Goal: Task Accomplishment & Management: Manage account settings

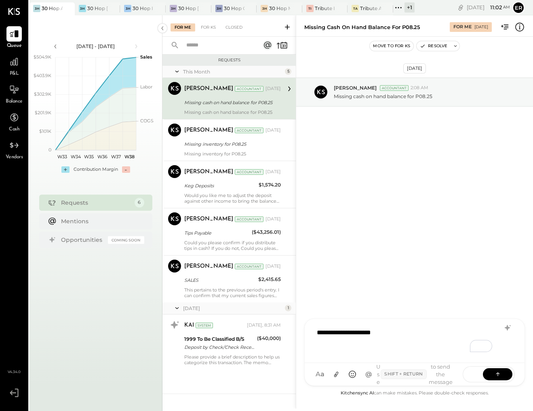
click at [350, 333] on div "**********" at bounding box center [415, 340] width 204 height 32
click at [423, 334] on div "**********" at bounding box center [415, 340] width 204 height 32
click at [494, 374] on icon at bounding box center [498, 374] width 8 height 8
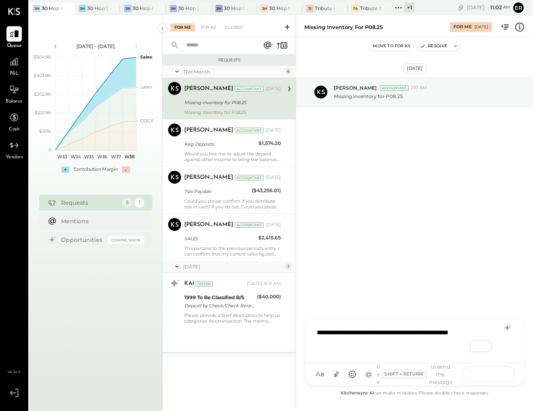
click at [490, 370] on button at bounding box center [497, 374] width 29 height 12
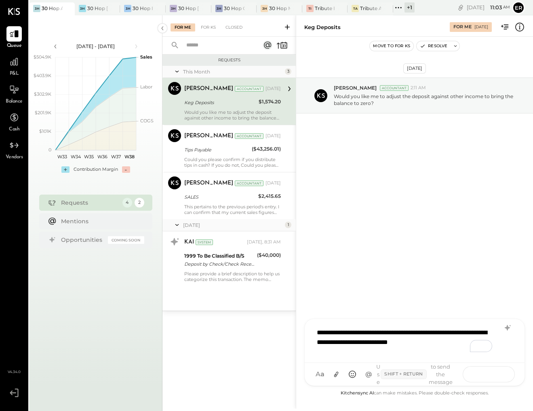
click at [497, 371] on icon at bounding box center [498, 374] width 8 height 8
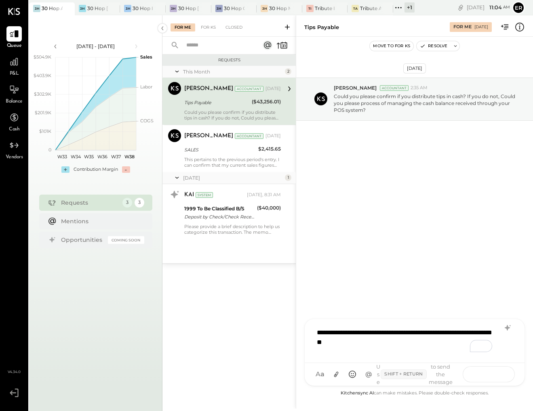
click at [495, 371] on icon at bounding box center [498, 374] width 8 height 8
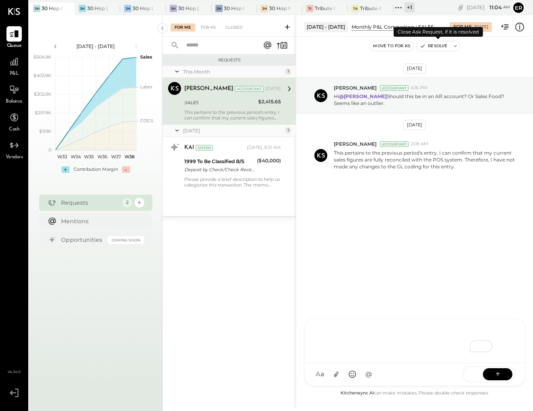
click at [440, 51] on button "Resolve" at bounding box center [434, 46] width 34 height 10
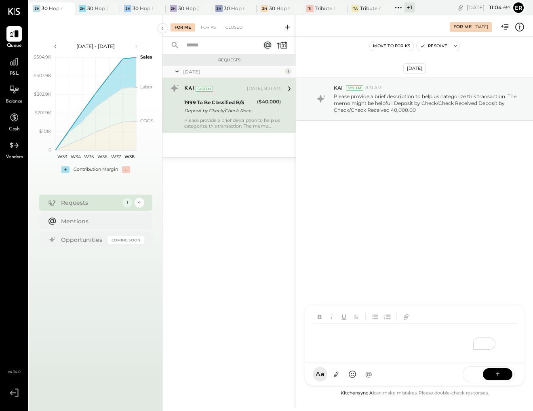
click at [373, 356] on div "To enrich screen reader interactions, please activate Accessibility in Grammarl…" at bounding box center [416, 340] width 206 height 32
click at [497, 377] on icon at bounding box center [498, 374] width 8 height 8
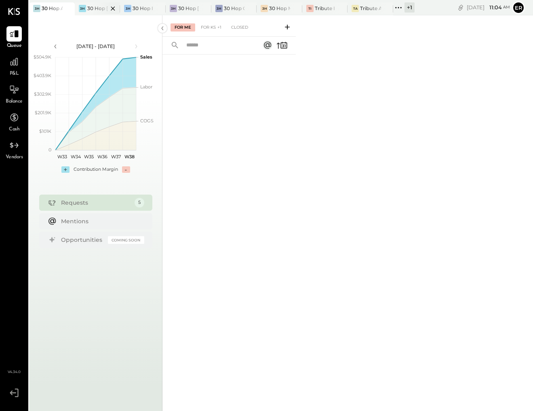
click at [104, 13] on div at bounding box center [106, 8] width 28 height 12
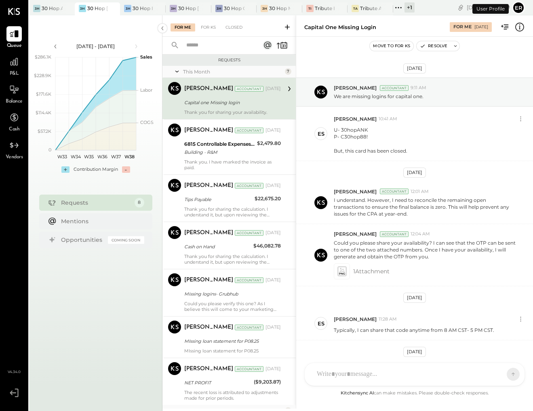
scroll to position [61, 0]
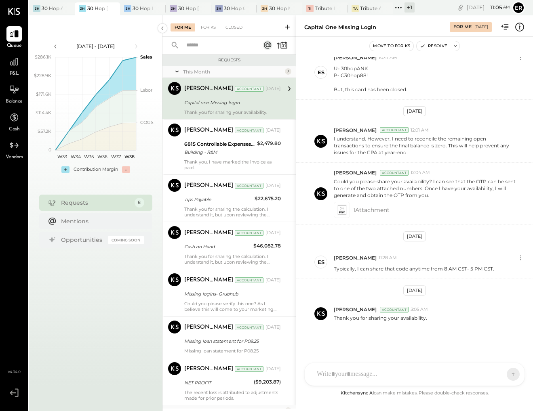
click at [240, 103] on div "Capital one Missing login" at bounding box center [231, 103] width 94 height 8
click at [439, 46] on button "Resolve" at bounding box center [434, 46] width 34 height 10
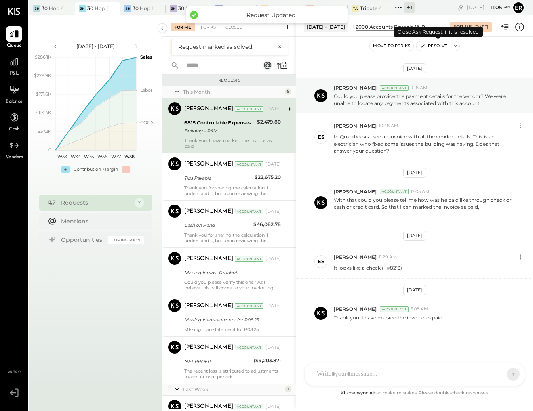
click at [441, 47] on button "Resolve" at bounding box center [434, 46] width 34 height 10
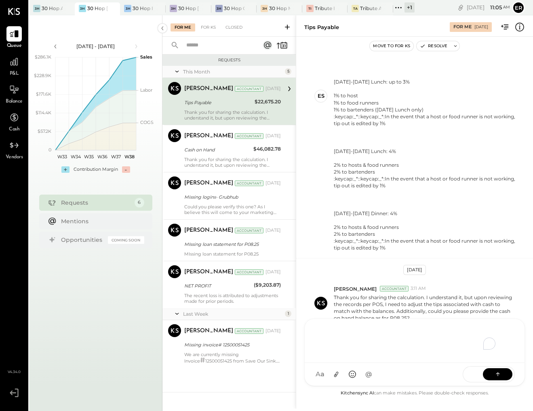
click at [402, 356] on div "To enrich screen reader interactions, please activate Accessibility in Grammarl…" at bounding box center [415, 340] width 204 height 32
click at [512, 380] on div "SEND" at bounding box center [489, 375] width 52 height 16
click at [509, 378] on button at bounding box center [497, 374] width 29 height 12
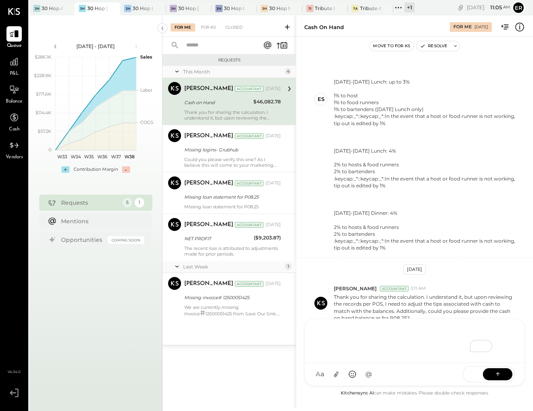
click at [409, 337] on div "To enrich screen reader interactions, please activate Accessibility in Grammarl…" at bounding box center [415, 340] width 204 height 32
click at [501, 373] on icon at bounding box center [498, 374] width 8 height 8
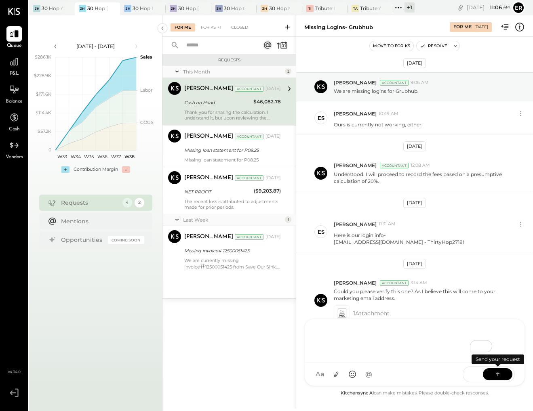
scroll to position [5, 0]
click at [341, 313] on icon at bounding box center [341, 313] width 8 height 9
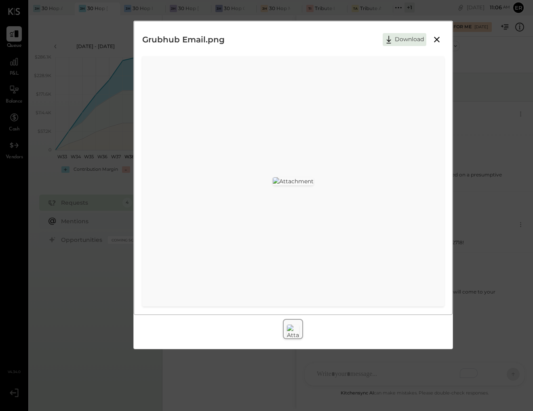
click at [436, 39] on icon at bounding box center [437, 40] width 10 height 10
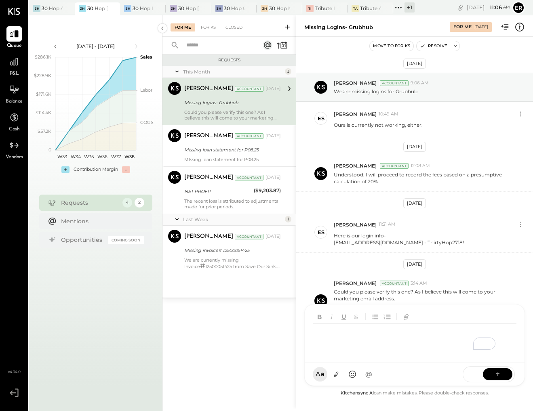
click at [390, 363] on div at bounding box center [415, 334] width 220 height 59
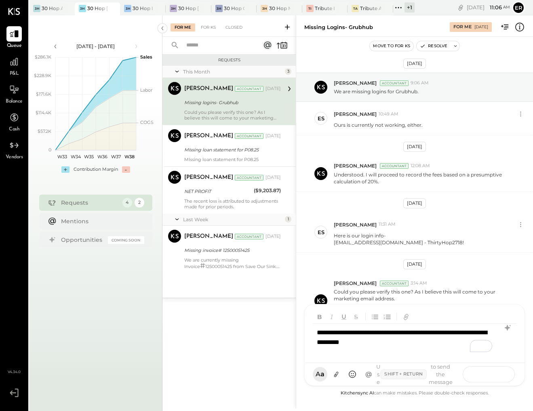
click at [494, 375] on icon at bounding box center [498, 374] width 8 height 8
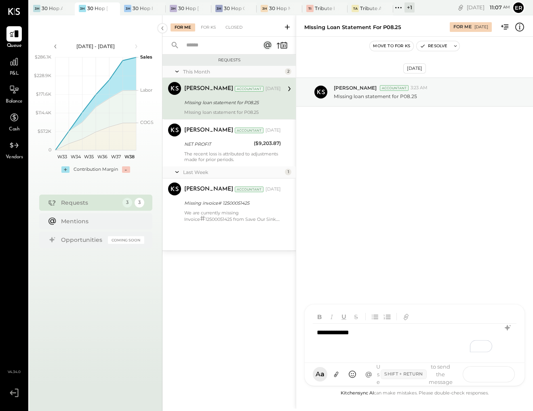
click at [500, 370] on icon at bounding box center [498, 374] width 8 height 8
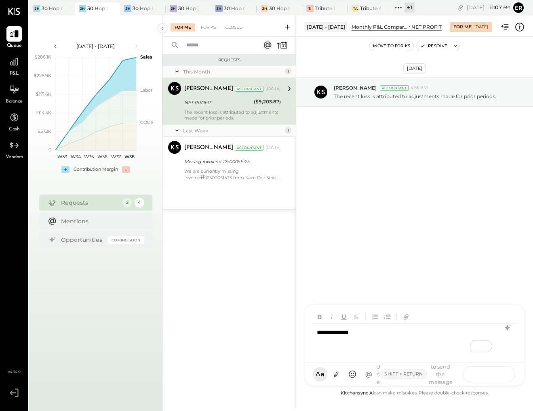
click at [503, 371] on button at bounding box center [497, 374] width 29 height 12
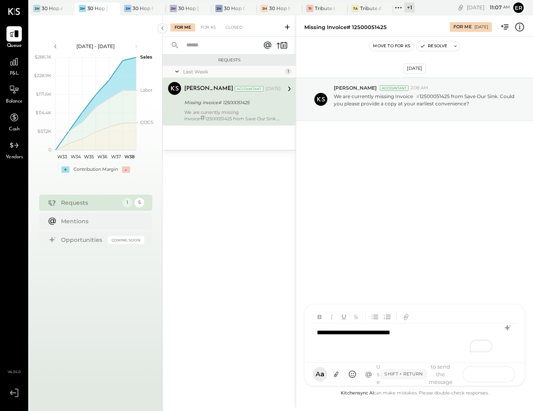
click at [504, 376] on button at bounding box center [497, 374] width 29 height 12
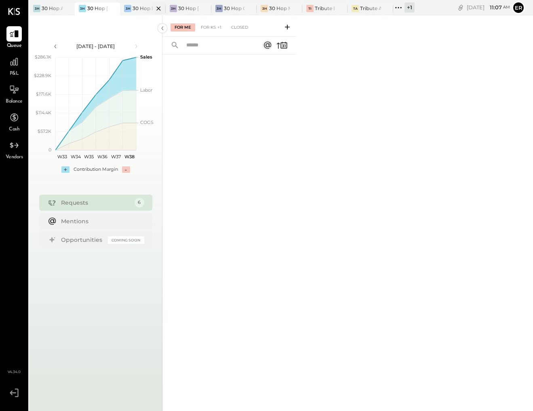
click at [132, 7] on div "3H 30 Hop IRL" at bounding box center [137, 8] width 34 height 7
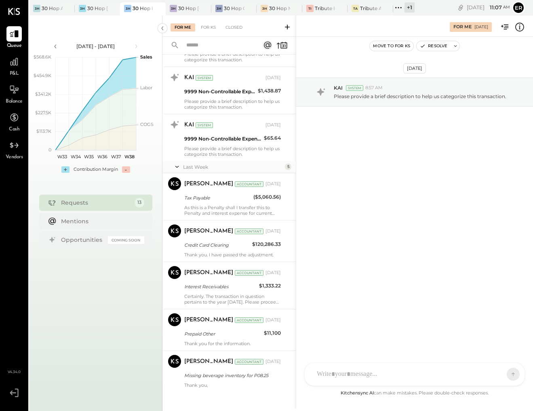
scroll to position [302, 0]
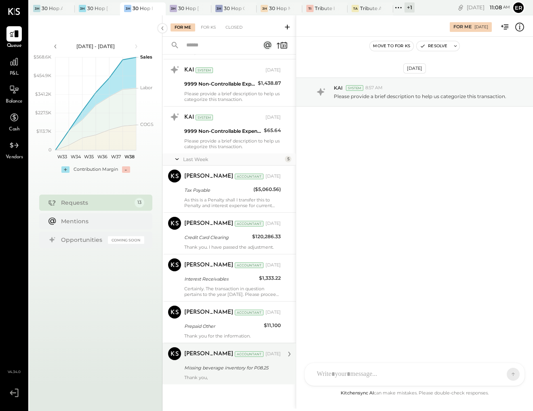
click at [242, 377] on div "Thank you," at bounding box center [232, 378] width 97 height 6
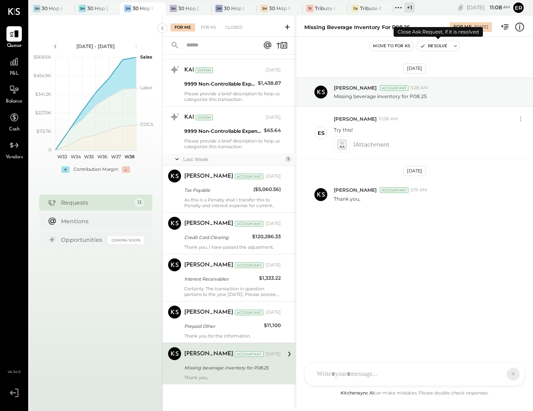
click at [438, 45] on button "Resolve" at bounding box center [434, 46] width 34 height 10
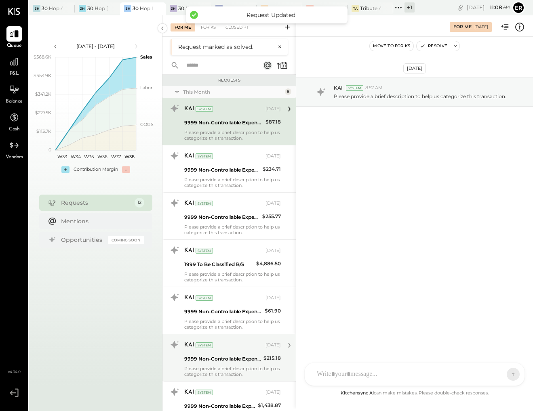
scroll to position [261, 0]
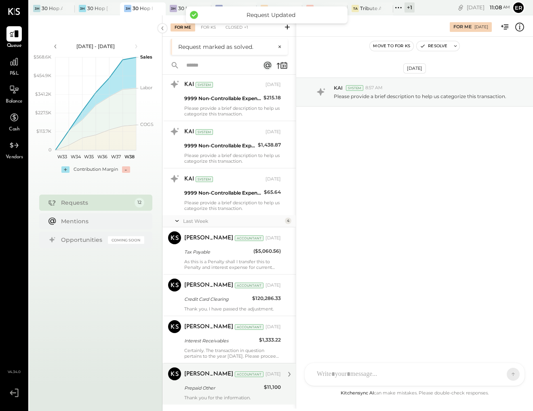
click at [235, 393] on div "Dhwani Solanki Accountant Sep 11, 2025 Prepaid Other $11,100 Thank you for the …" at bounding box center [232, 384] width 97 height 33
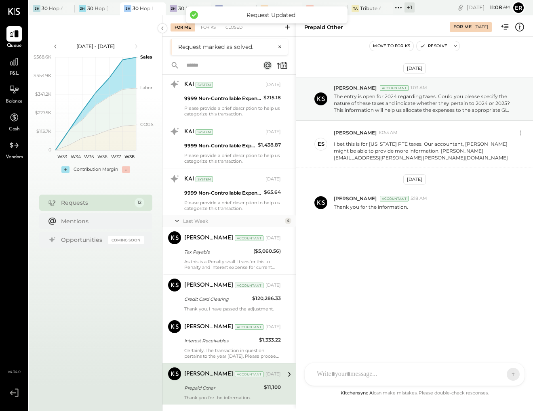
click at [443, 53] on div "Move to for ks Resolve" at bounding box center [414, 46] width 237 height 19
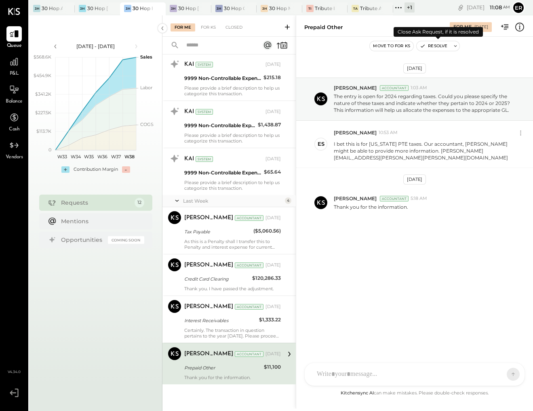
click at [437, 46] on button "Resolve" at bounding box center [434, 46] width 34 height 10
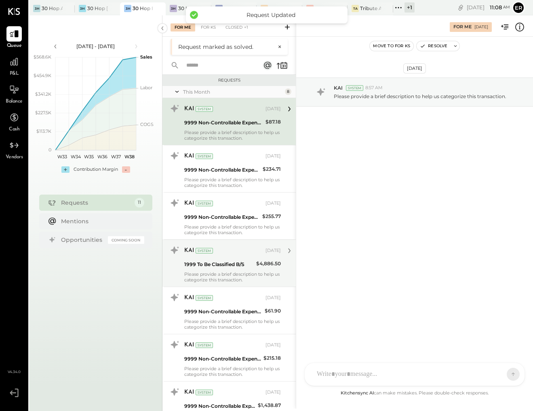
scroll to position [219, 0]
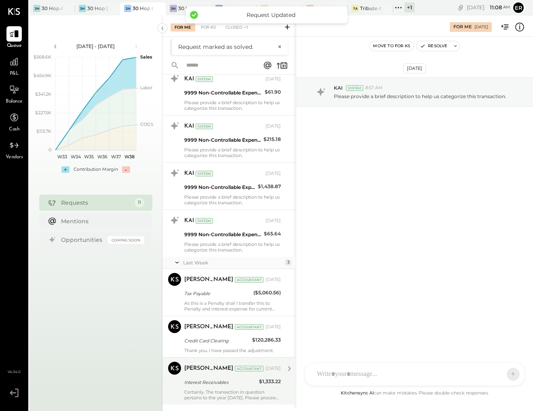
click at [215, 373] on div "Dhwani Solanki Accountant Sep 11, 2025" at bounding box center [232, 368] width 97 height 11
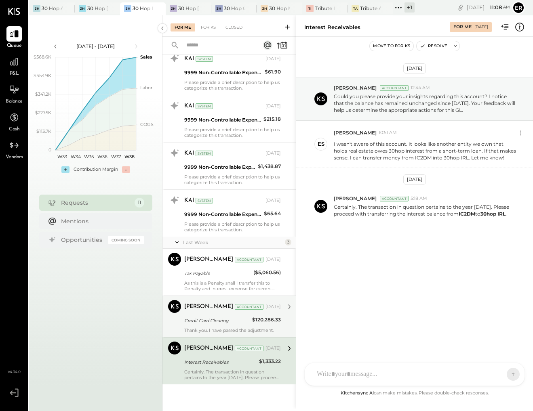
click at [218, 321] on div "Credit Card Clearing" at bounding box center [216, 321] width 65 height 8
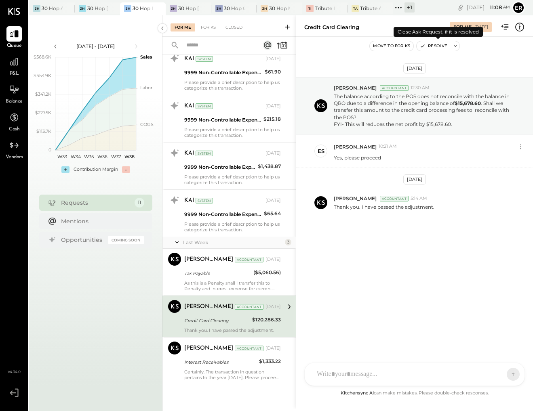
click at [437, 45] on button "Resolve" at bounding box center [434, 46] width 34 height 10
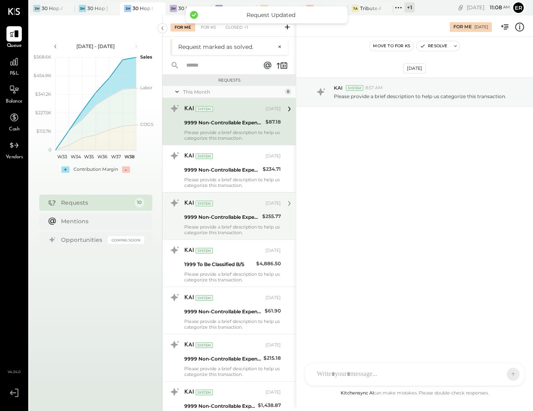
scroll to position [177, 0]
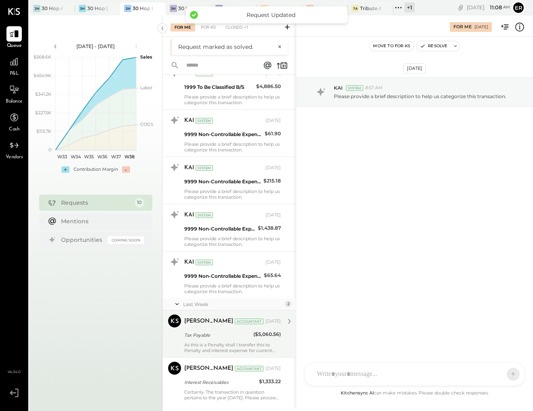
click at [230, 329] on div "Dhwani Solanki Accountant Sep 11, 2025 Tax Payable ($5,060.56) As this is a Pen…" at bounding box center [232, 334] width 97 height 39
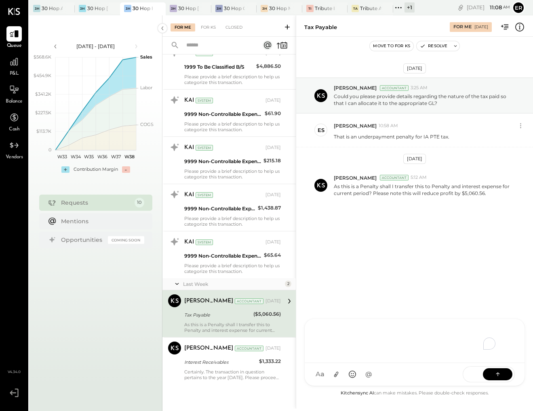
click at [425, 356] on div "To enrich screen reader interactions, please activate Accessibility in Grammarl…" at bounding box center [415, 340] width 204 height 32
click at [499, 377] on icon at bounding box center [498, 374] width 8 height 8
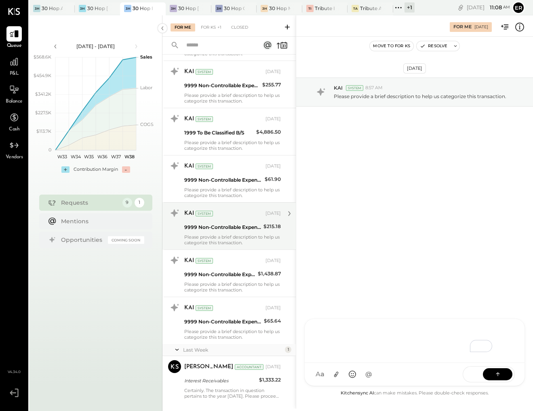
scroll to position [130, 0]
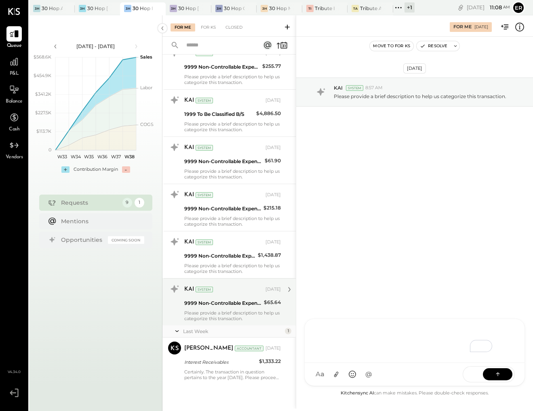
click at [231, 310] on div "KAI System Sep 09, 2025 9999 Non-Controllable Expenses:Other Income and Expense…" at bounding box center [232, 302] width 97 height 39
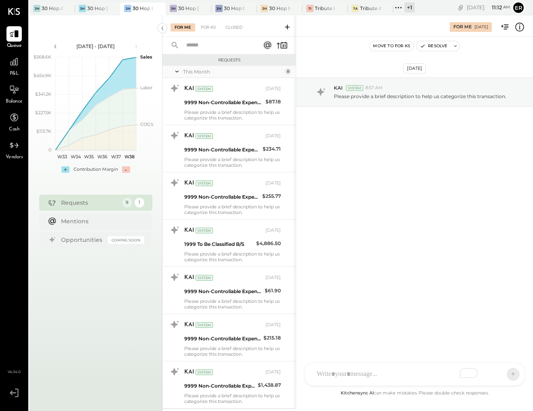
click at [388, 375] on div "AM Ali Mehdi MS Matt Swift KW Kelly Whitenack ES Erik Shewmaker BF Brian Flynn …" at bounding box center [414, 374] width 221 height 23
click at [499, 375] on icon at bounding box center [498, 374] width 8 height 8
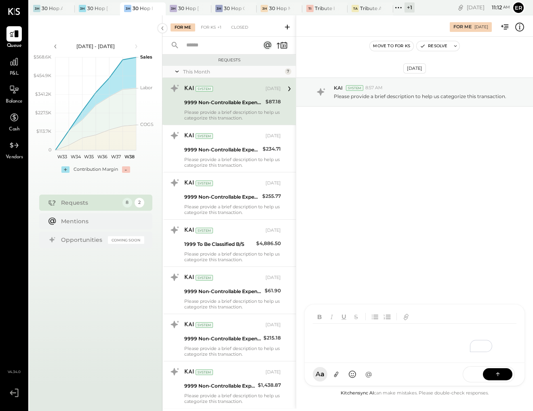
click at [414, 237] on div "Sep 9th, 2025 KAI System 8:57 AM Please provide a brief description to help us …" at bounding box center [414, 213] width 237 height 352
click at [246, 106] on div "9999 Non-Controllable Expenses:Other Income and Expenses:To Be Classified P&L" at bounding box center [223, 103] width 79 height 8
click at [364, 374] on div "AM Ali Mehdi MS Matt Swift KW Kelly Whitenack ES Erik Shewmaker BF Brian Flynn …" at bounding box center [414, 345] width 221 height 82
click at [498, 375] on icon at bounding box center [498, 374] width 8 height 8
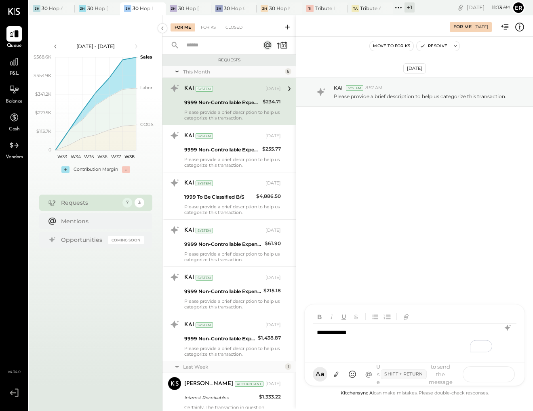
click at [495, 371] on icon at bounding box center [498, 374] width 8 height 8
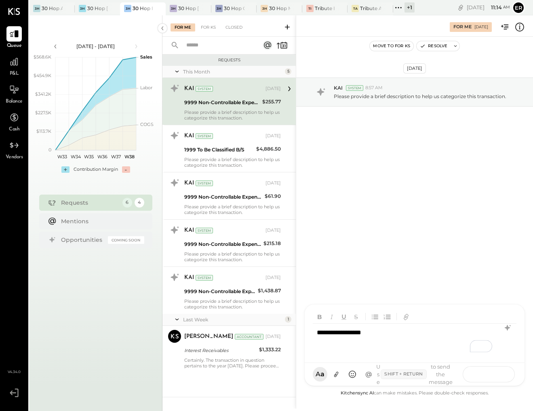
click at [499, 370] on button at bounding box center [497, 374] width 29 height 12
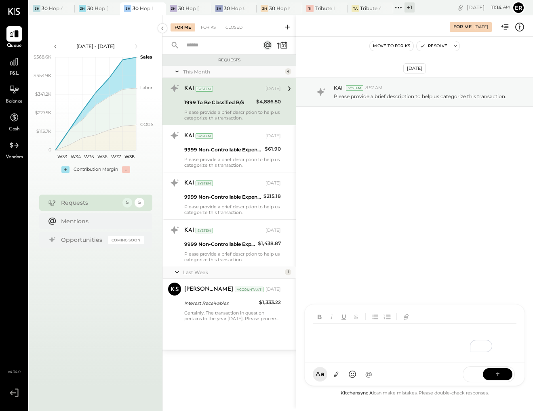
click at [340, 338] on div "To enrich screen reader interactions, please activate Accessibility in Grammarl…" at bounding box center [415, 340] width 204 height 32
click at [505, 375] on button at bounding box center [497, 374] width 29 height 12
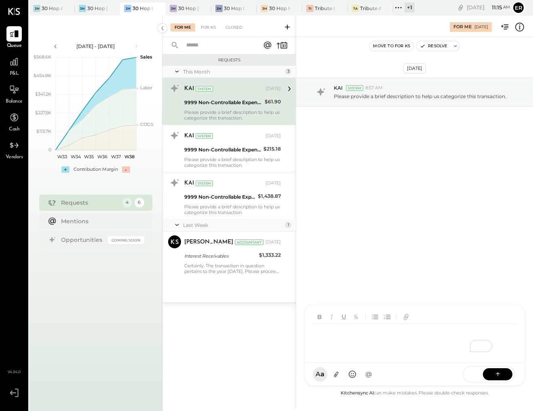
click at [420, 343] on div "To enrich screen reader interactions, please activate Accessibility in Grammarl…" at bounding box center [415, 340] width 204 height 32
click at [498, 376] on icon at bounding box center [498, 374] width 8 height 8
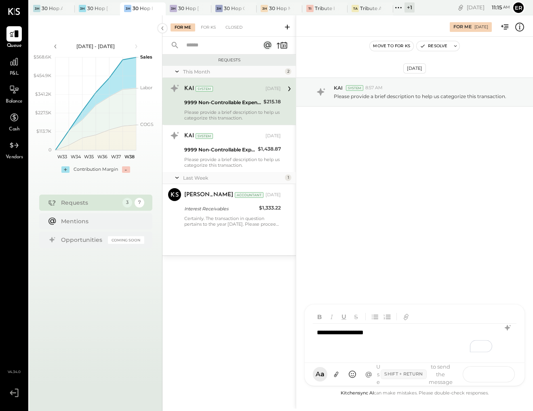
click at [501, 376] on icon at bounding box center [498, 374] width 8 height 8
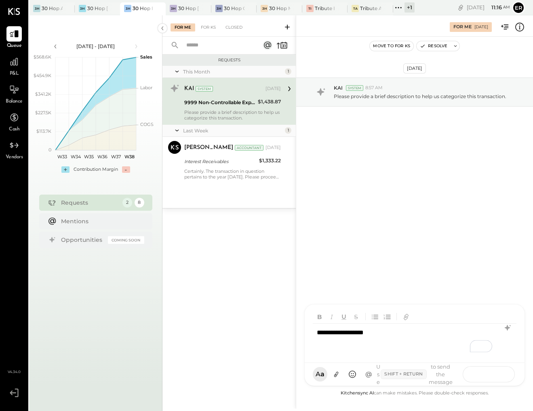
click at [494, 375] on icon at bounding box center [498, 374] width 8 height 8
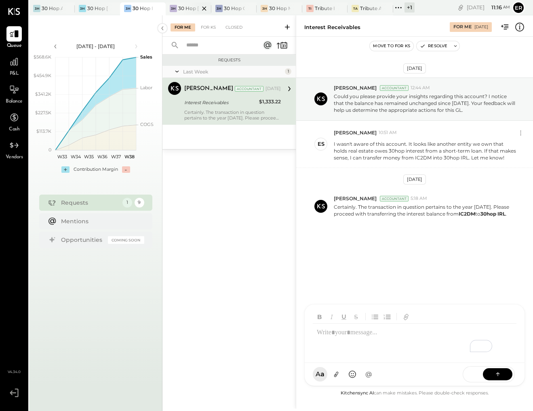
click at [185, 6] on div at bounding box center [197, 8] width 28 height 12
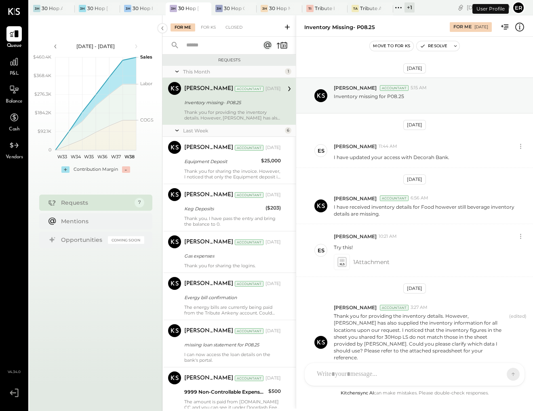
scroll to position [52, 0]
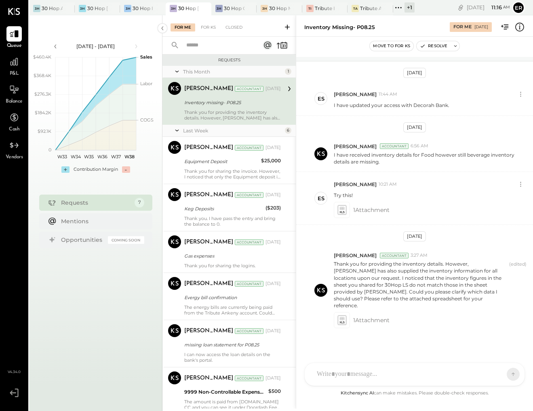
click at [352, 370] on div at bounding box center [407, 375] width 189 height 18
click at [499, 372] on icon at bounding box center [498, 374] width 8 height 8
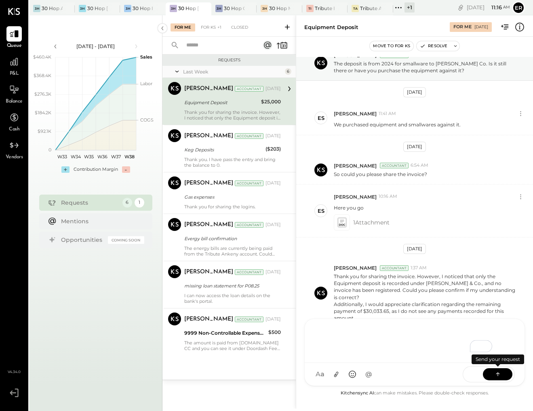
scroll to position [33, 0]
click at [401, 342] on div "To enrich screen reader interactions, please activate Accessibility in Grammarl…" at bounding box center [415, 340] width 204 height 32
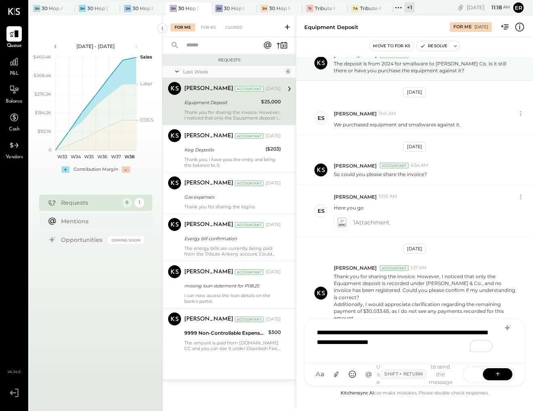
click at [331, 333] on div "**********" at bounding box center [415, 340] width 204 height 32
drag, startPoint x: 387, startPoint y: 333, endPoint x: 382, endPoint y: 333, distance: 4.5
click at [382, 333] on div "**********" at bounding box center [415, 340] width 204 height 32
click at [403, 342] on div "**********" at bounding box center [415, 340] width 204 height 32
click at [316, 333] on div "**********" at bounding box center [415, 340] width 204 height 32
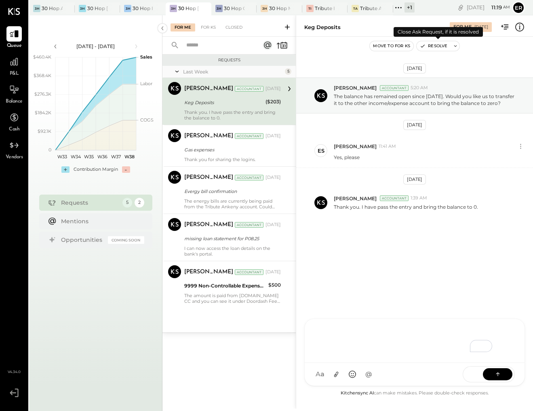
click at [441, 45] on button "Resolve" at bounding box center [434, 46] width 34 height 10
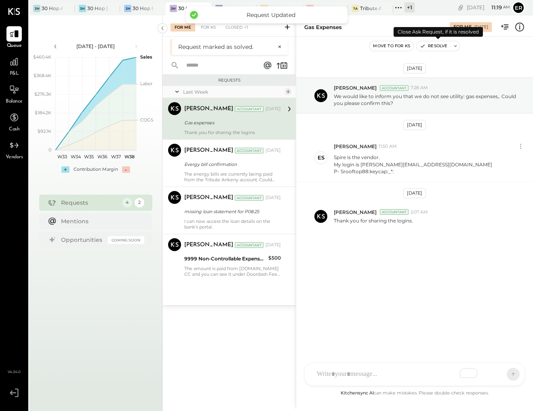
click at [441, 45] on button "Resolve" at bounding box center [434, 46] width 34 height 10
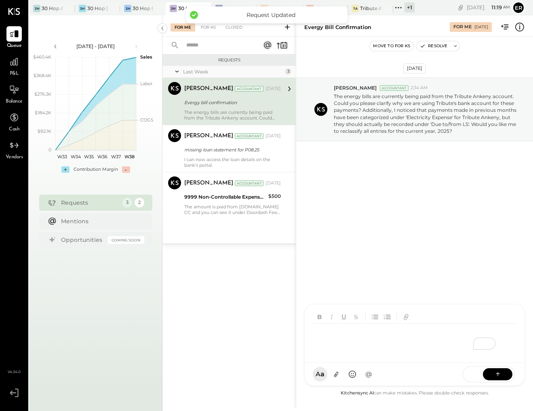
click at [374, 375] on div "AM Ali Mehdi MS Matt Swift DB Darin Blum ES Erik Shewmaker BF Brian Flynn TH To…" at bounding box center [414, 345] width 221 height 82
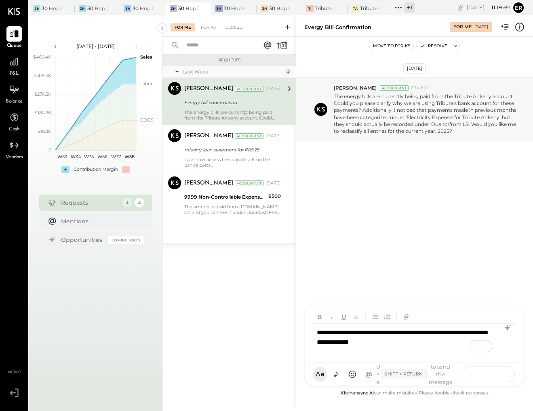
click at [493, 371] on button at bounding box center [497, 374] width 29 height 12
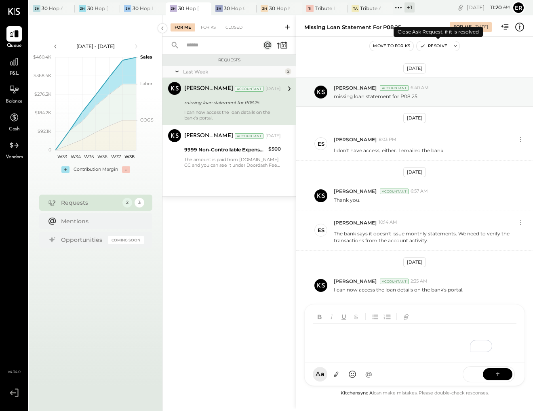
click at [441, 45] on button "Resolve" at bounding box center [434, 46] width 34 height 10
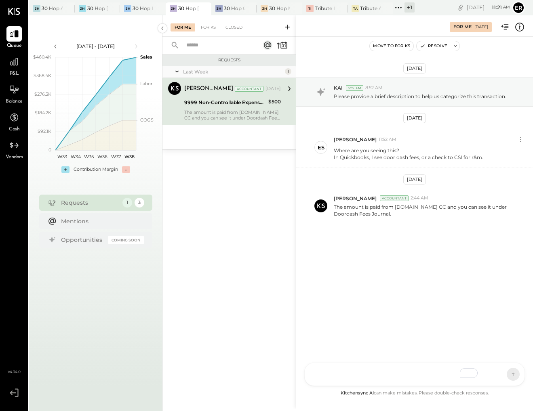
click at [367, 374] on div "AM Ali Mehdi MS Matt Swift DB Darin Blum ES Erik Shewmaker BF Brian Flynn TH To…" at bounding box center [414, 374] width 221 height 23
click at [500, 375] on icon at bounding box center [498, 374] width 8 height 8
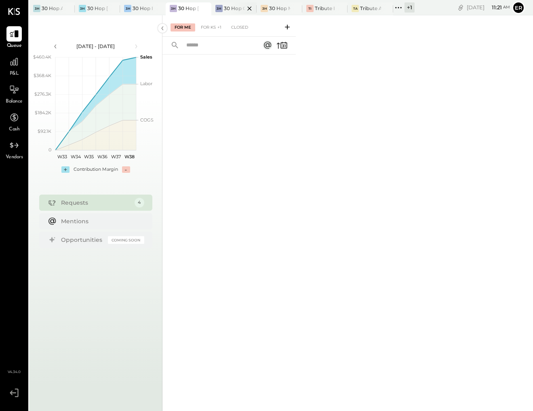
click at [233, 5] on div at bounding box center [242, 8] width 28 height 12
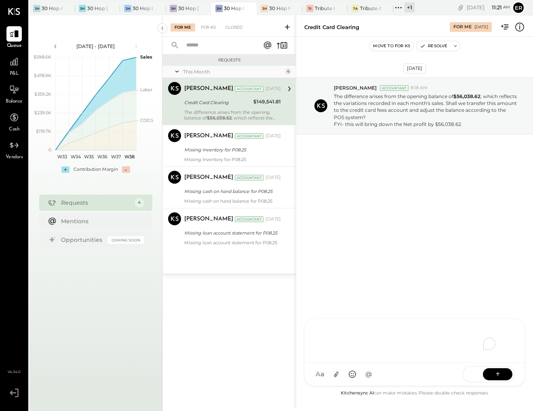
click at [373, 356] on div "To enrich screen reader interactions, please activate Accessibility in Grammarl…" at bounding box center [415, 340] width 204 height 32
click at [499, 377] on icon at bounding box center [498, 374] width 8 height 8
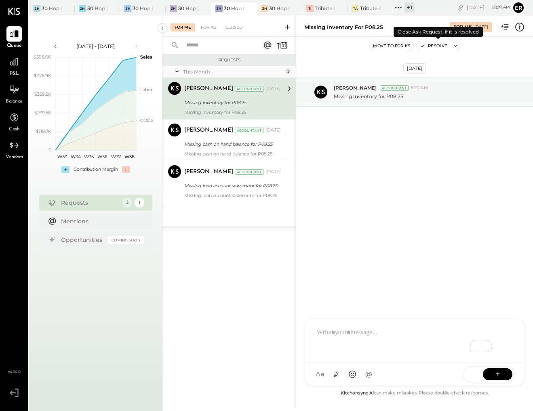
click at [437, 45] on button "Resolve" at bounding box center [434, 46] width 34 height 10
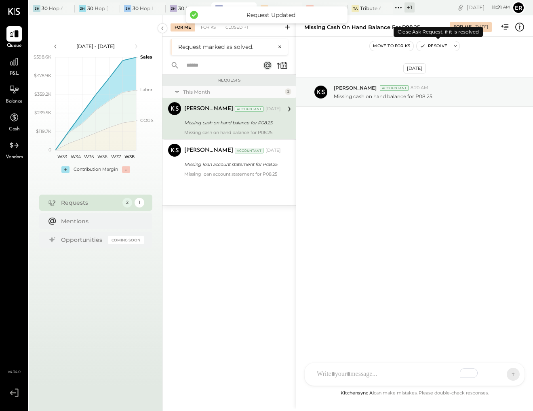
click at [437, 45] on button "Resolve" at bounding box center [434, 46] width 34 height 10
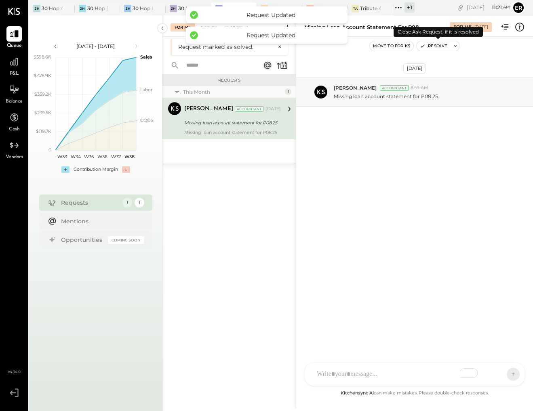
click at [437, 45] on button "Resolve" at bounding box center [434, 46] width 34 height 10
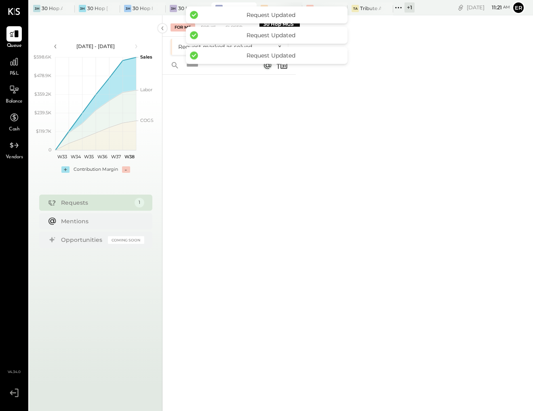
click at [270, 6] on div "30 Hop MGS" at bounding box center [279, 8] width 21 height 7
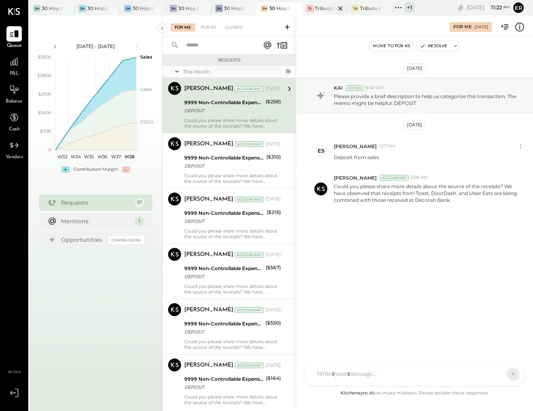
click at [319, 9] on div at bounding box center [333, 8] width 28 height 12
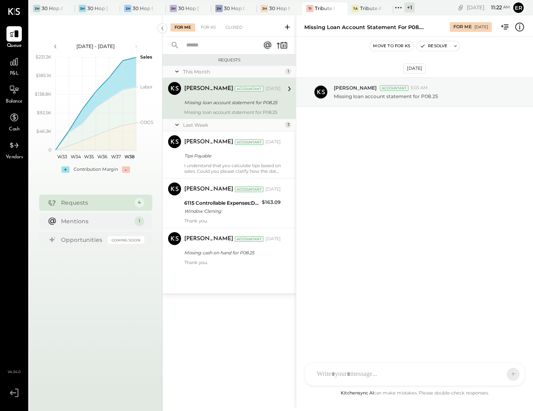
click at [381, 377] on div at bounding box center [407, 375] width 189 height 18
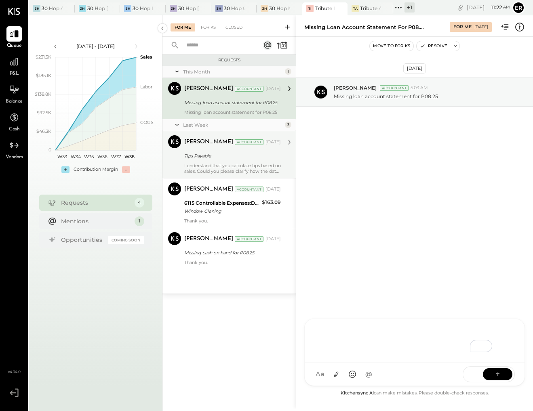
click at [213, 165] on div "I understand that you calculate tips based on sales. Could you please clarify h…" at bounding box center [232, 168] width 97 height 11
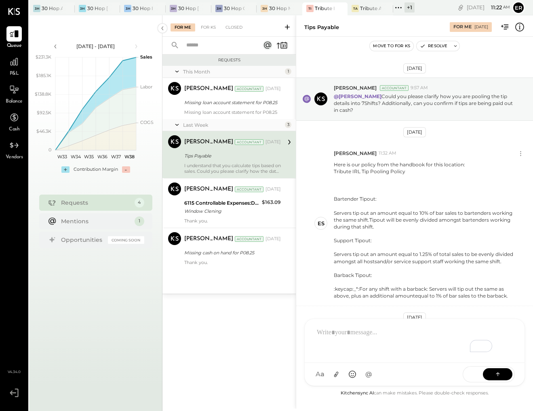
scroll to position [41, 0]
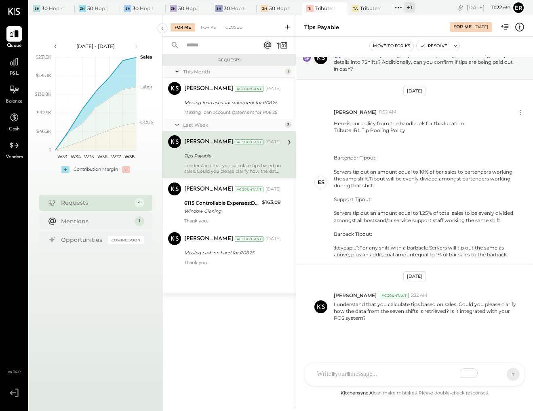
click at [383, 374] on div at bounding box center [415, 374] width 220 height 23
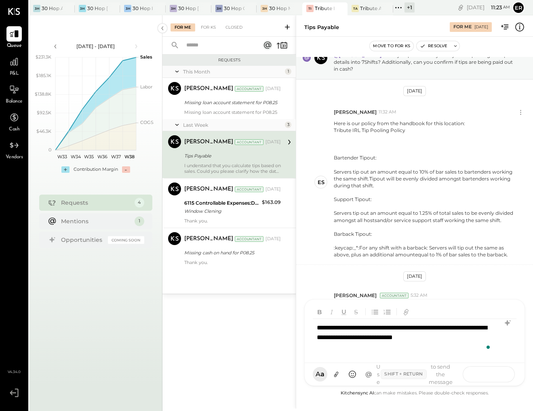
click at [495, 378] on icon at bounding box center [498, 374] width 8 height 8
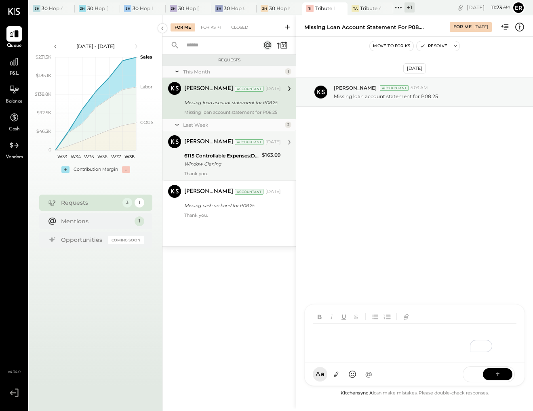
click at [228, 164] on div "Window Clening" at bounding box center [221, 164] width 75 height 8
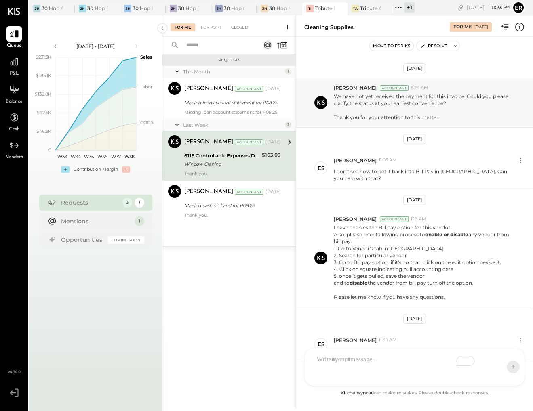
scroll to position [82, 0]
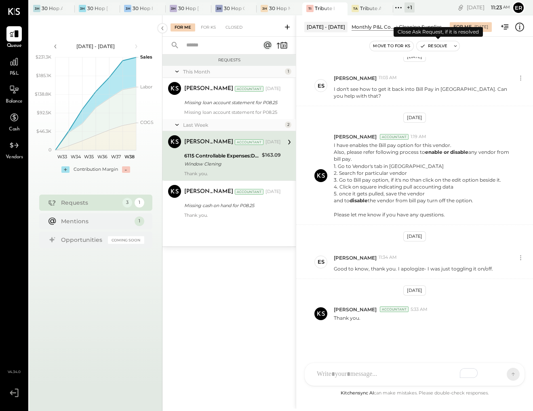
click at [432, 46] on button "Resolve" at bounding box center [434, 46] width 34 height 10
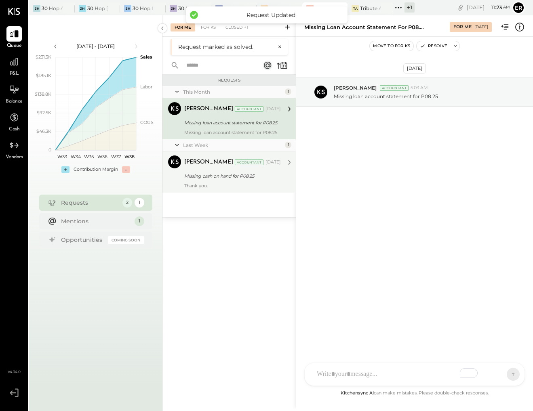
click at [271, 177] on div "Missing cash on hand for P08.25" at bounding box center [231, 176] width 94 height 8
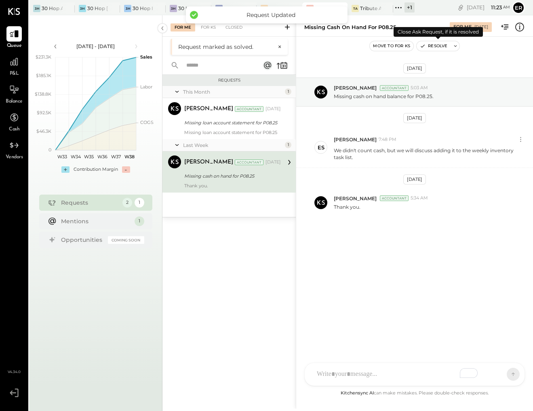
click at [432, 48] on button "Resolve" at bounding box center [434, 46] width 34 height 10
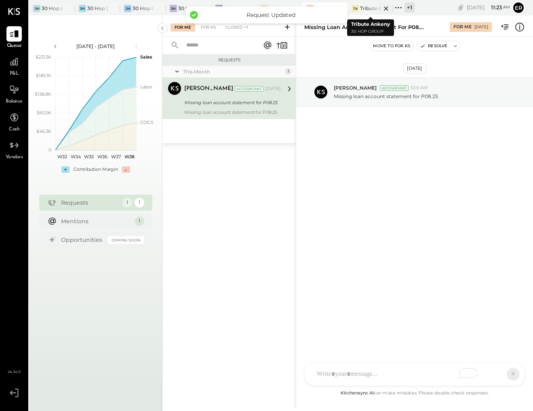
click at [369, 5] on div at bounding box center [379, 8] width 28 height 12
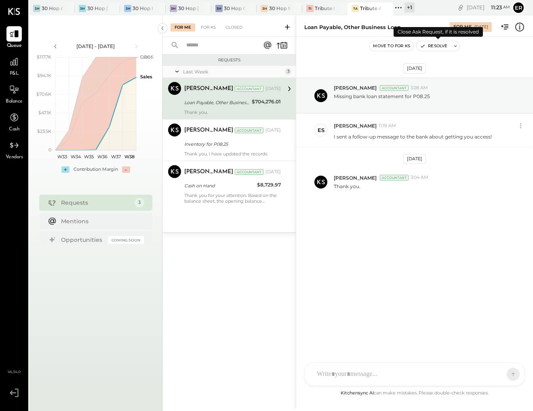
click at [432, 48] on button "Resolve" at bounding box center [434, 46] width 34 height 10
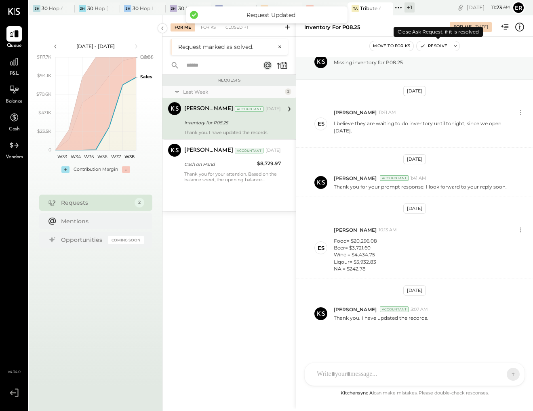
click at [431, 45] on button "Resolve" at bounding box center [434, 46] width 34 height 10
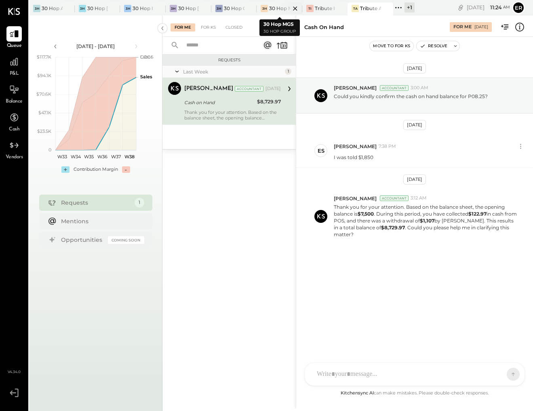
click at [275, 9] on div at bounding box center [288, 8] width 28 height 12
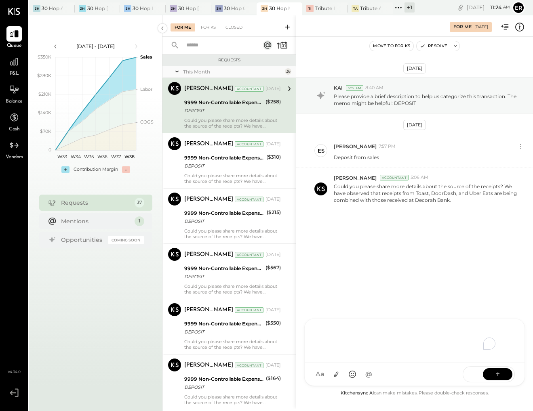
click at [351, 356] on div "To enrich screen reader interactions, please activate Accessibility in Grammarl…" at bounding box center [415, 340] width 204 height 32
drag, startPoint x: 365, startPoint y: 342, endPoint x: 300, endPoint y: 326, distance: 66.7
click at [300, 326] on div "**********" at bounding box center [414, 212] width 237 height 394
copy div "**********"
click at [494, 375] on icon at bounding box center [498, 374] width 8 height 8
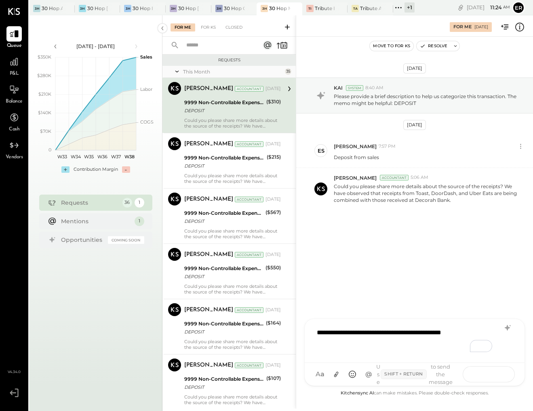
click at [496, 375] on icon at bounding box center [498, 374] width 8 height 8
click at [499, 371] on icon at bounding box center [498, 374] width 8 height 8
click at [496, 378] on icon at bounding box center [498, 374] width 8 height 8
click at [495, 374] on icon at bounding box center [498, 374] width 8 height 8
click at [501, 375] on icon at bounding box center [498, 374] width 8 height 8
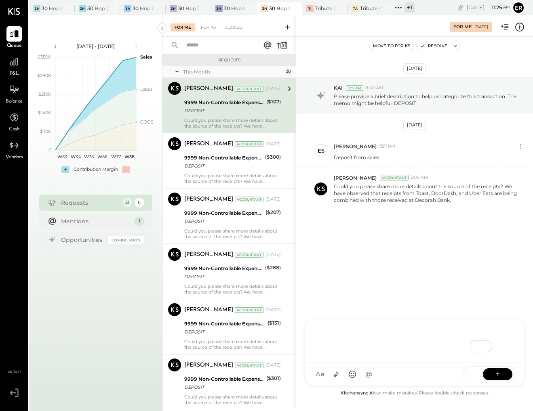
click at [362, 328] on div "To enrich screen reader interactions, please activate Accessibility in Grammarl…" at bounding box center [415, 340] width 204 height 32
click at [499, 373] on icon at bounding box center [498, 374] width 8 height 8
click at [394, 349] on div "To enrich screen reader interactions, please activate Accessibility in Grammarl…" at bounding box center [415, 340] width 204 height 32
click at [501, 375] on icon at bounding box center [498, 374] width 8 height 8
click at [505, 375] on button at bounding box center [497, 374] width 29 height 12
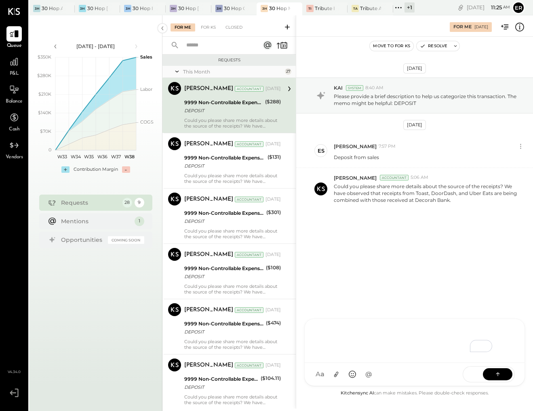
click at [418, 338] on div "To enrich screen reader interactions, please activate Accessibility in Grammarl…" at bounding box center [415, 340] width 204 height 32
click at [499, 373] on icon at bounding box center [498, 374] width 8 height 8
click at [502, 375] on button at bounding box center [497, 374] width 29 height 12
click at [496, 377] on icon at bounding box center [498, 374] width 8 height 8
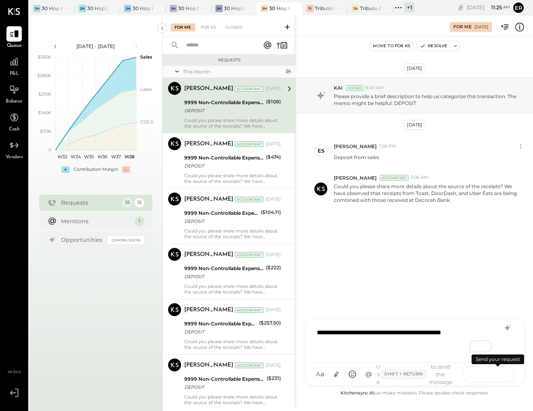
click at [496, 377] on icon at bounding box center [498, 374] width 8 height 8
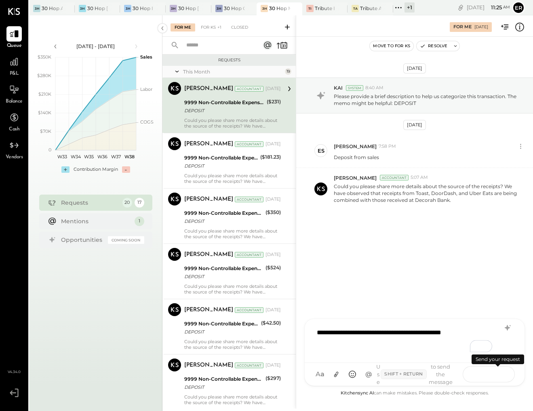
click at [496, 377] on icon at bounding box center [498, 374] width 8 height 8
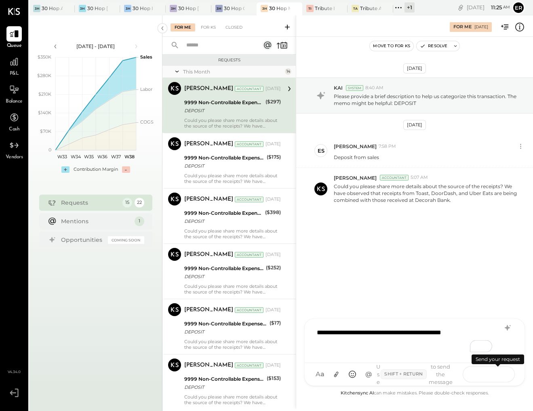
click at [496, 377] on icon at bounding box center [498, 374] width 8 height 8
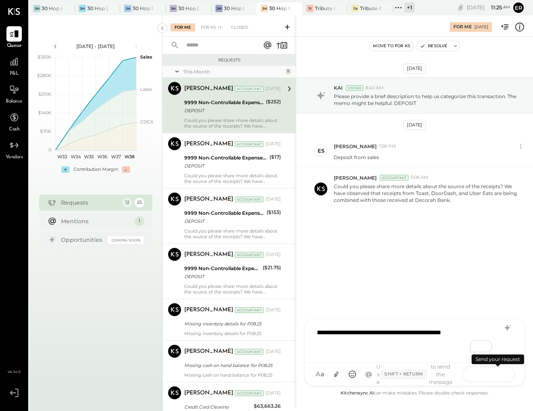
click at [496, 377] on icon at bounding box center [498, 374] width 8 height 8
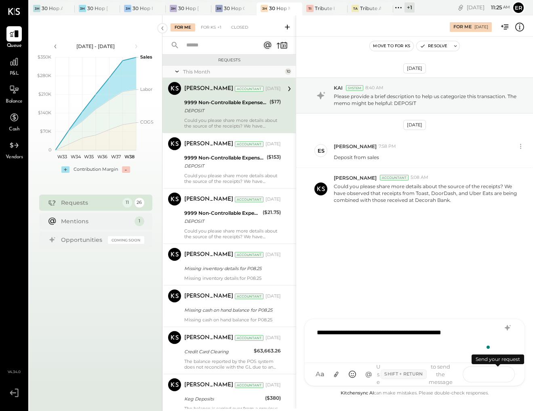
click at [496, 377] on icon at bounding box center [498, 374] width 8 height 8
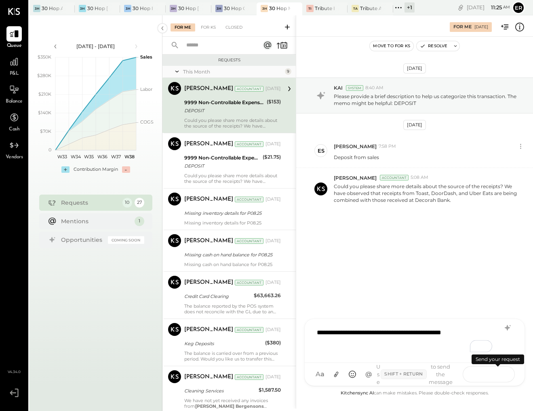
click at [496, 377] on icon at bounding box center [498, 374] width 8 height 8
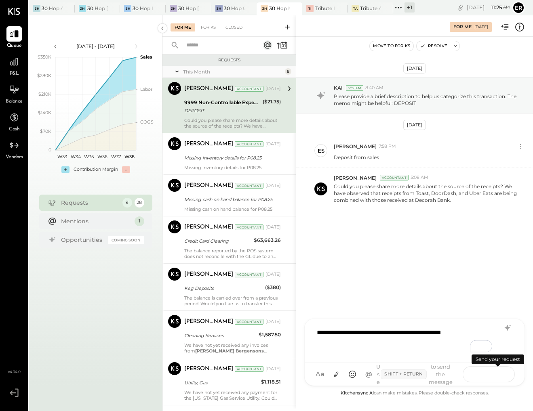
click at [496, 377] on icon at bounding box center [498, 374] width 8 height 8
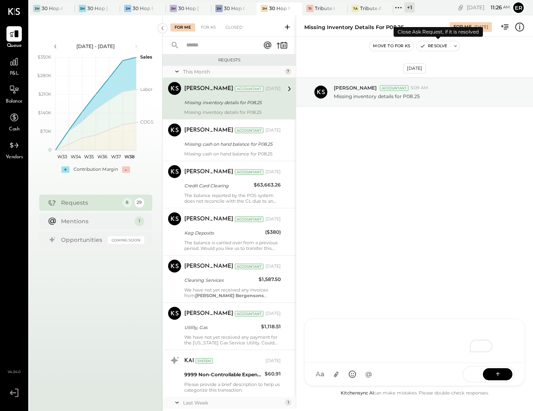
click at [440, 46] on button "Resolve" at bounding box center [434, 46] width 34 height 10
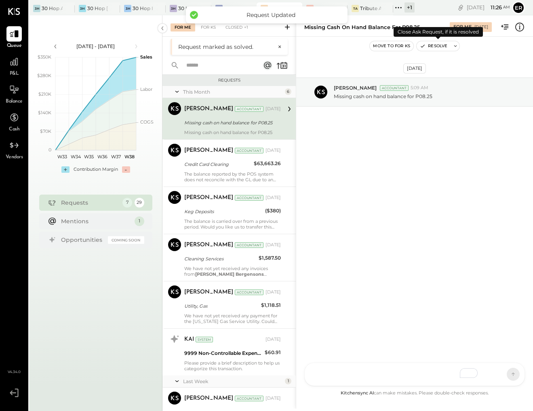
click at [440, 46] on button "Resolve" at bounding box center [434, 46] width 34 height 10
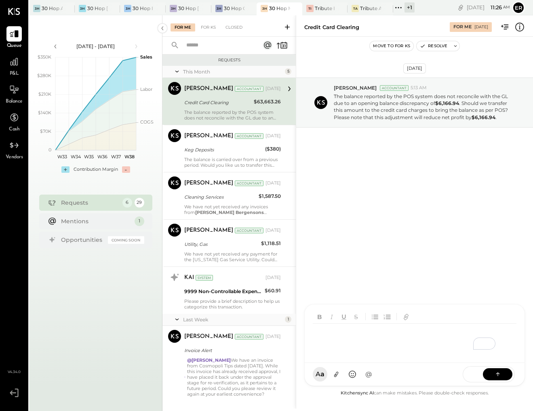
click at [389, 363] on div at bounding box center [415, 334] width 220 height 59
click at [501, 374] on icon at bounding box center [498, 374] width 8 height 8
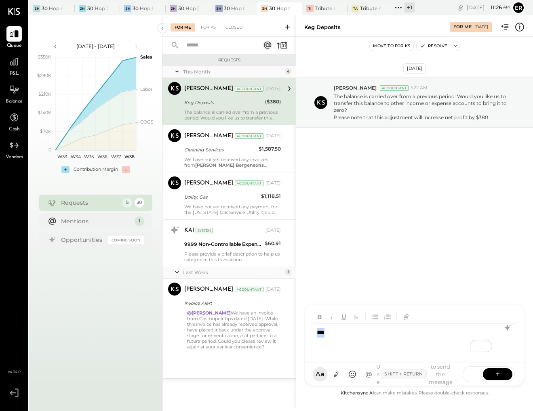
drag, startPoint x: 334, startPoint y: 331, endPoint x: 316, endPoint y: 331, distance: 17.4
click at [316, 331] on div "***" at bounding box center [415, 340] width 204 height 32
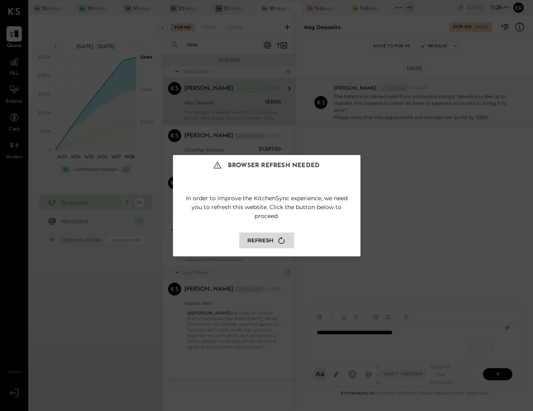
click at [256, 242] on button "Refresh" at bounding box center [266, 241] width 55 height 16
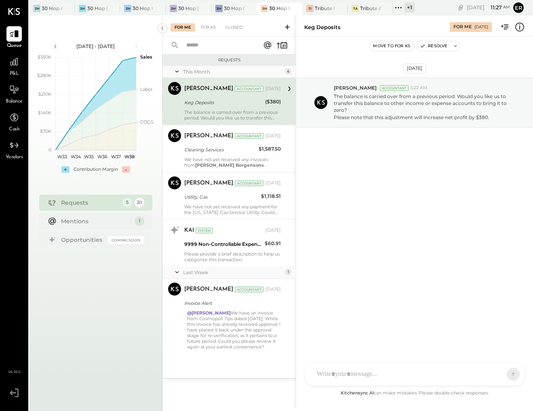
click at [367, 371] on div at bounding box center [407, 375] width 189 height 18
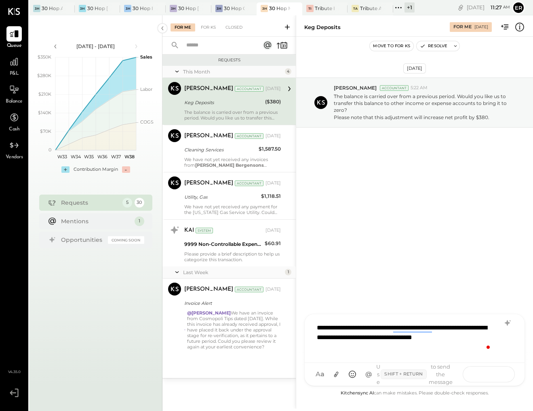
click at [490, 372] on button at bounding box center [497, 374] width 29 height 12
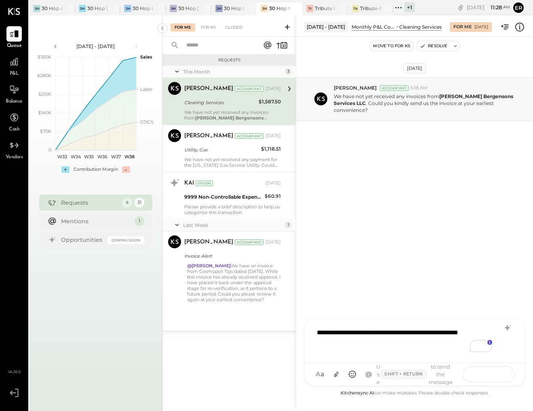
click at [498, 373] on icon at bounding box center [498, 374] width 8 height 8
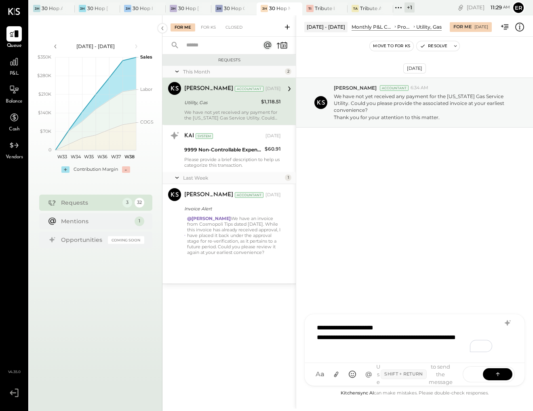
click at [379, 339] on div "**********" at bounding box center [404, 342] width 175 height 19
drag, startPoint x: 385, startPoint y: 338, endPoint x: 311, endPoint y: 340, distance: 73.6
click at [311, 340] on div "**********" at bounding box center [415, 338] width 220 height 49
click at [358, 343] on div "**********" at bounding box center [404, 343] width 175 height 10
click at [410, 343] on div "**********" at bounding box center [404, 343] width 175 height 10
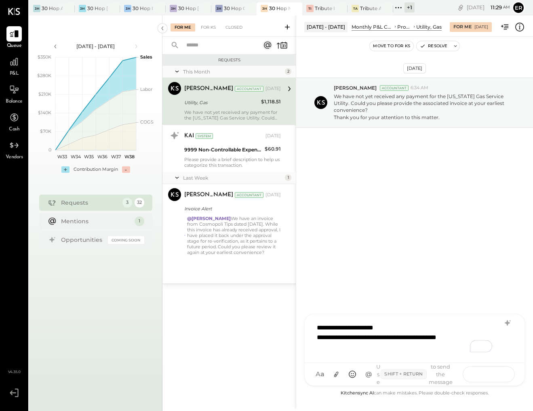
click at [502, 374] on button at bounding box center [497, 374] width 29 height 12
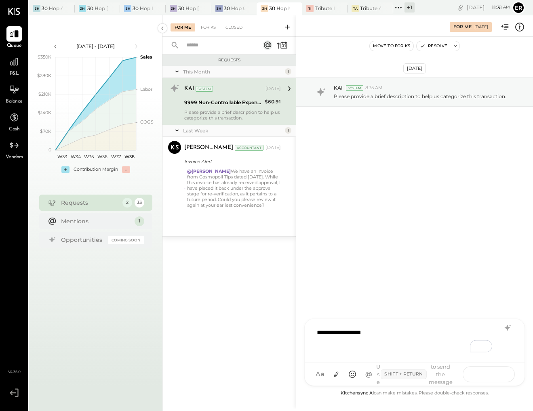
click at [493, 374] on button at bounding box center [497, 374] width 29 height 12
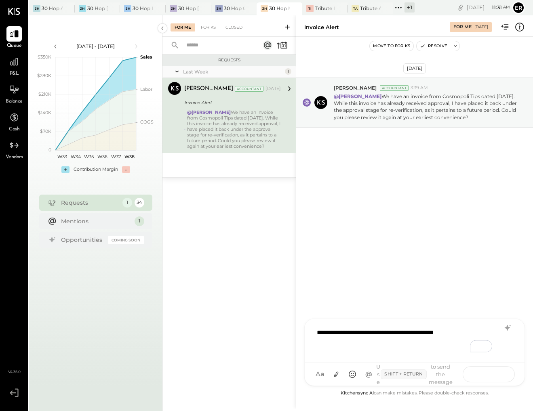
click at [501, 370] on button at bounding box center [497, 374] width 29 height 12
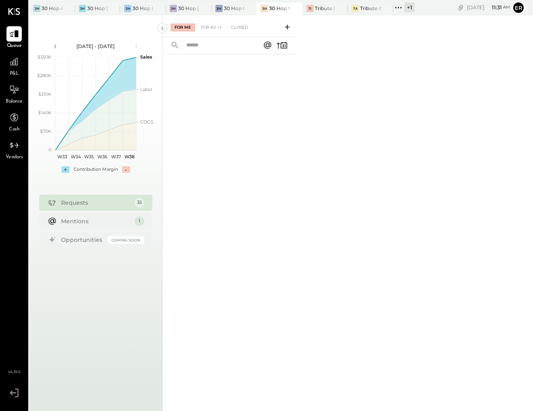
click at [410, 5] on div "+ 1" at bounding box center [409, 7] width 10 height 10
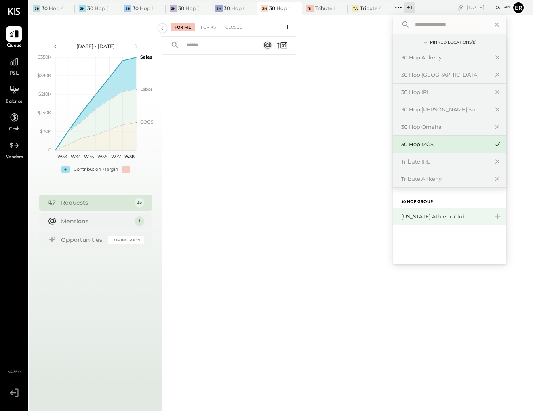
click at [458, 219] on div "[US_STATE] Athletic Club" at bounding box center [444, 217] width 87 height 8
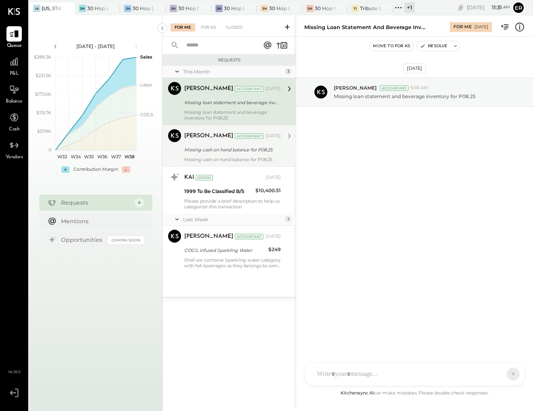
click at [217, 155] on div "[PERSON_NAME] Accountant [DATE] Missing cash on hand balance for P08.25 Missing…" at bounding box center [232, 145] width 97 height 33
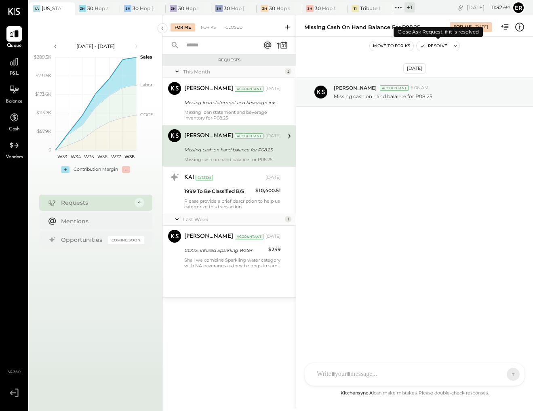
click at [438, 48] on button "Resolve" at bounding box center [434, 46] width 34 height 10
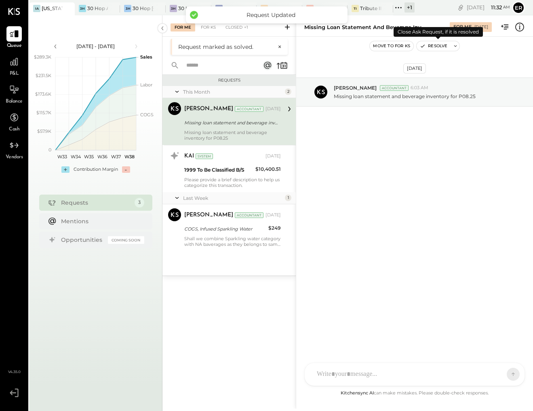
click at [436, 50] on button "Resolve" at bounding box center [434, 46] width 34 height 10
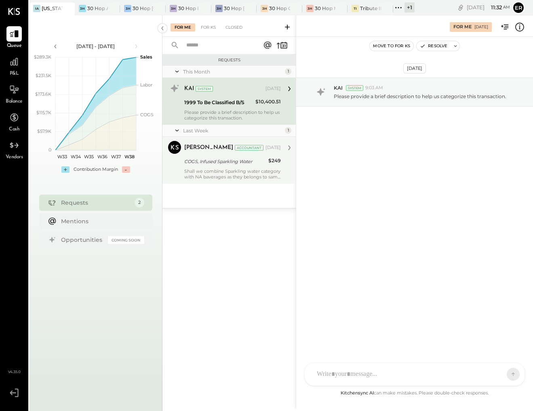
click at [230, 171] on div "Shall we combine Sparkling water category with NA baverages as they belongs to …" at bounding box center [232, 174] width 97 height 11
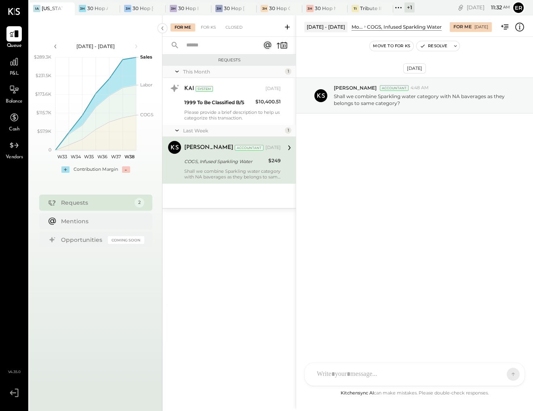
click at [375, 371] on div at bounding box center [407, 375] width 189 height 18
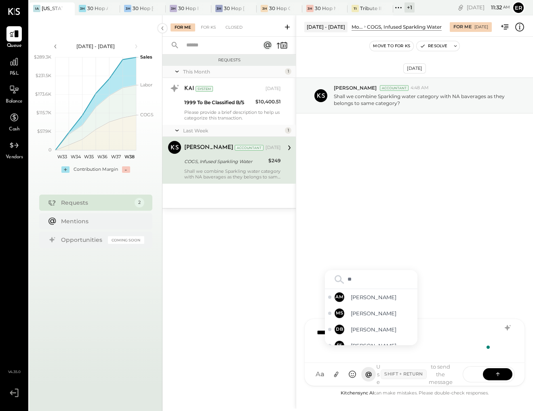
type input "*"
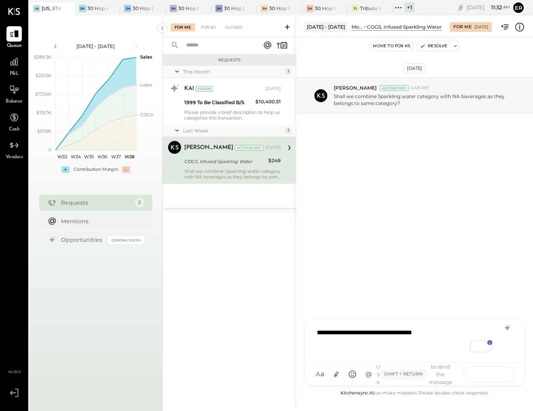
click at [497, 374] on icon at bounding box center [497, 374] width 0 height 3
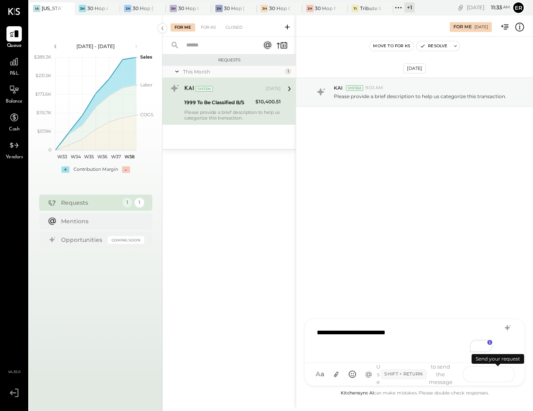
click at [500, 375] on icon at bounding box center [498, 374] width 8 height 8
